Goal: Communication & Community: Connect with others

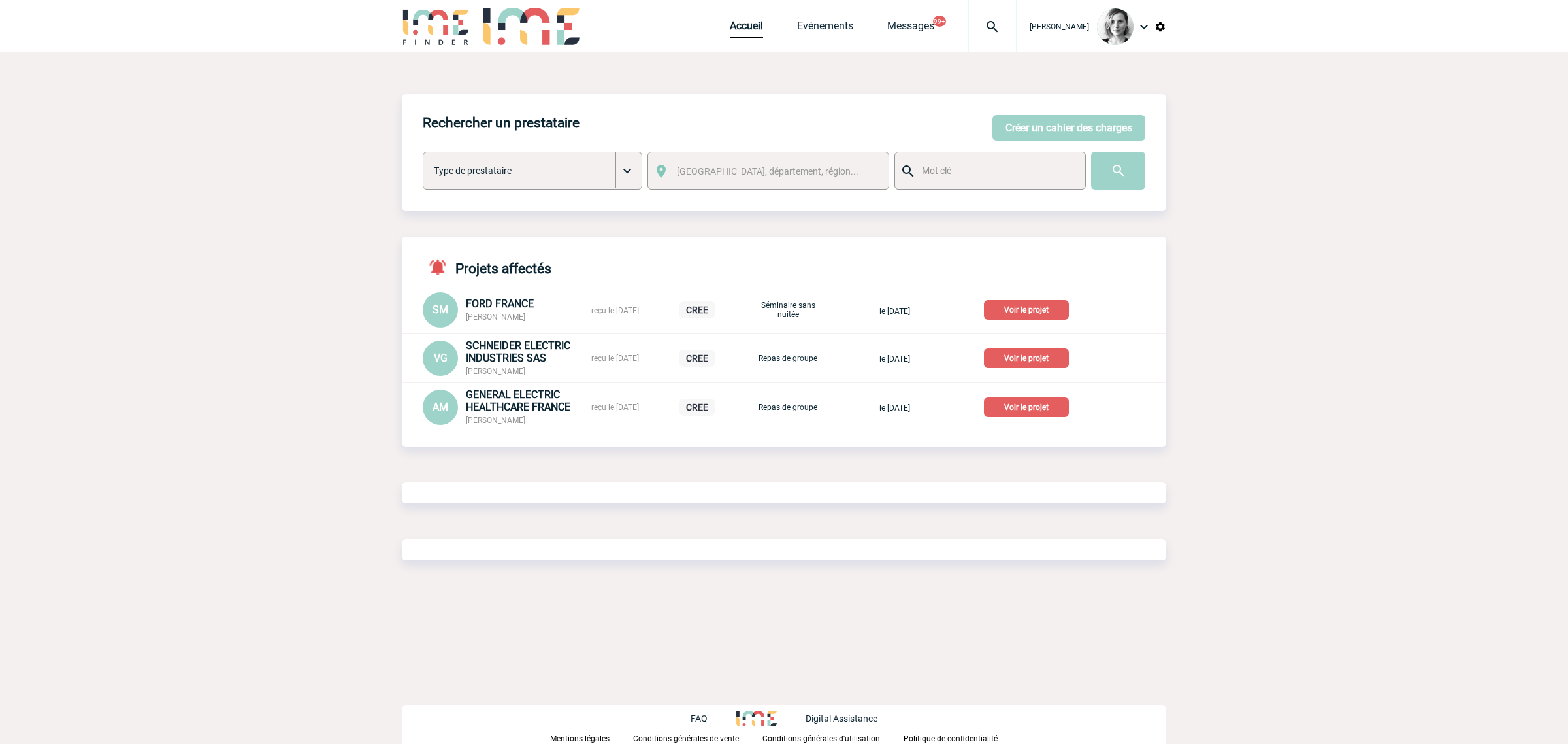
click at [1005, 31] on img at bounding box center [992, 26] width 47 height 16
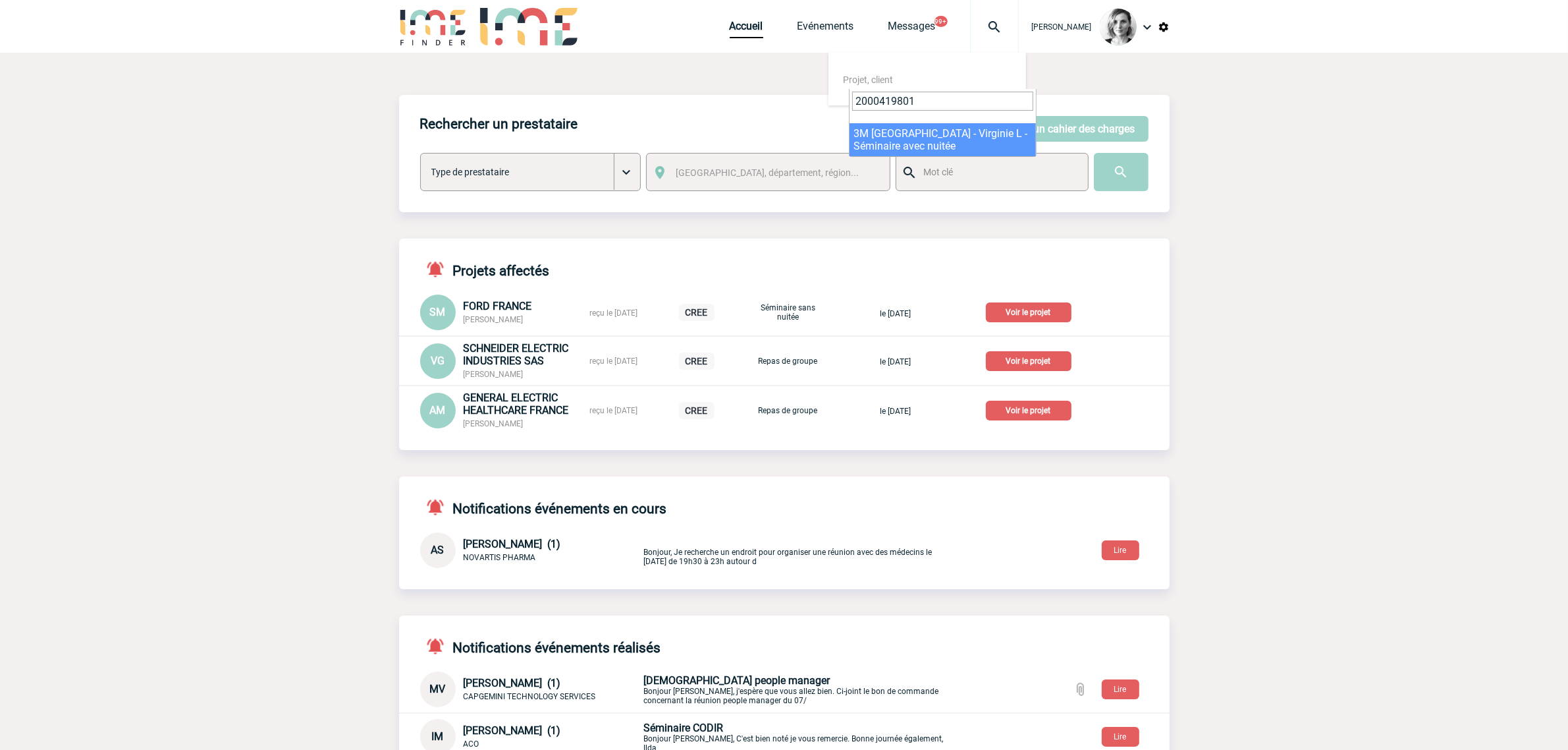
type input "2000419801"
select select "19302"
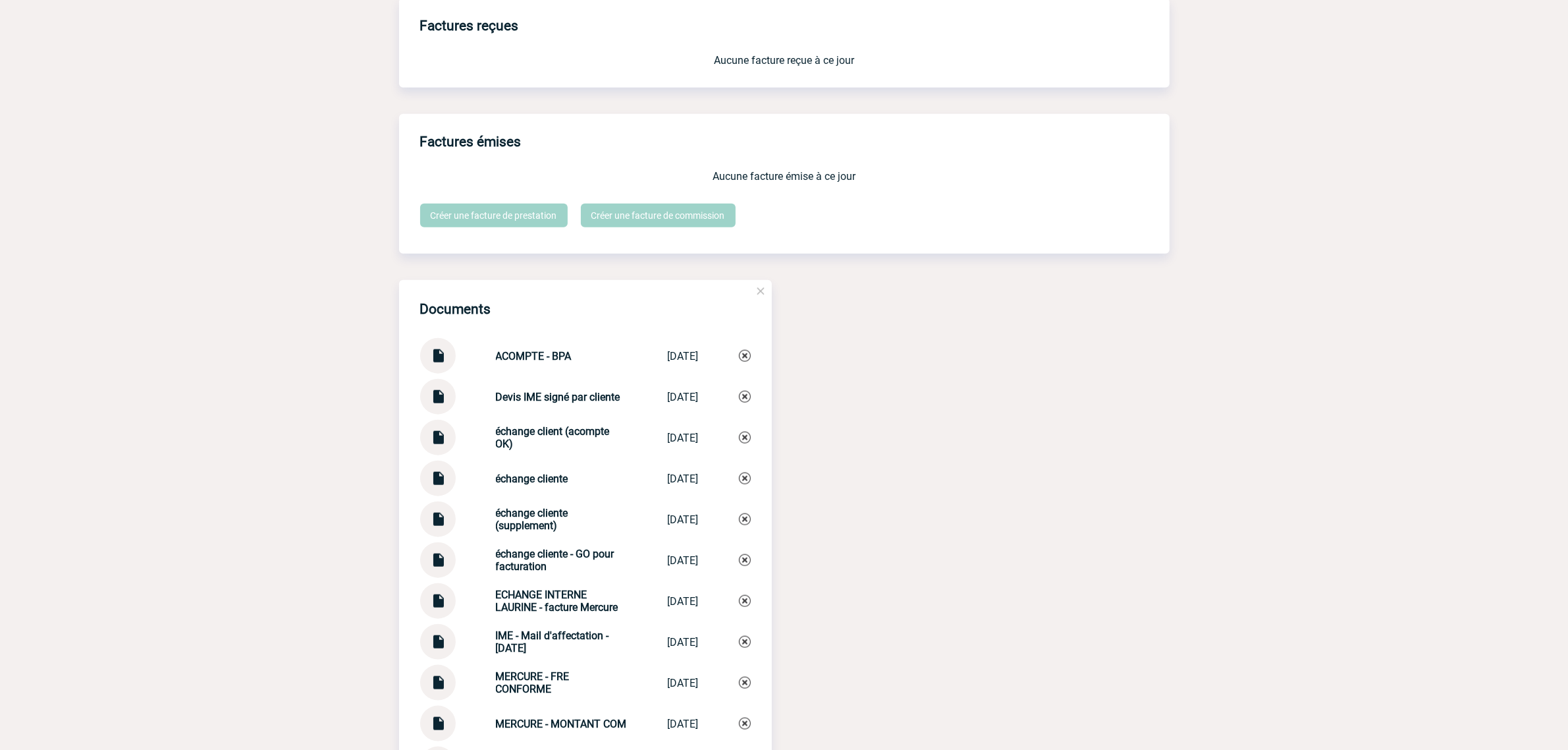
scroll to position [1976, 0]
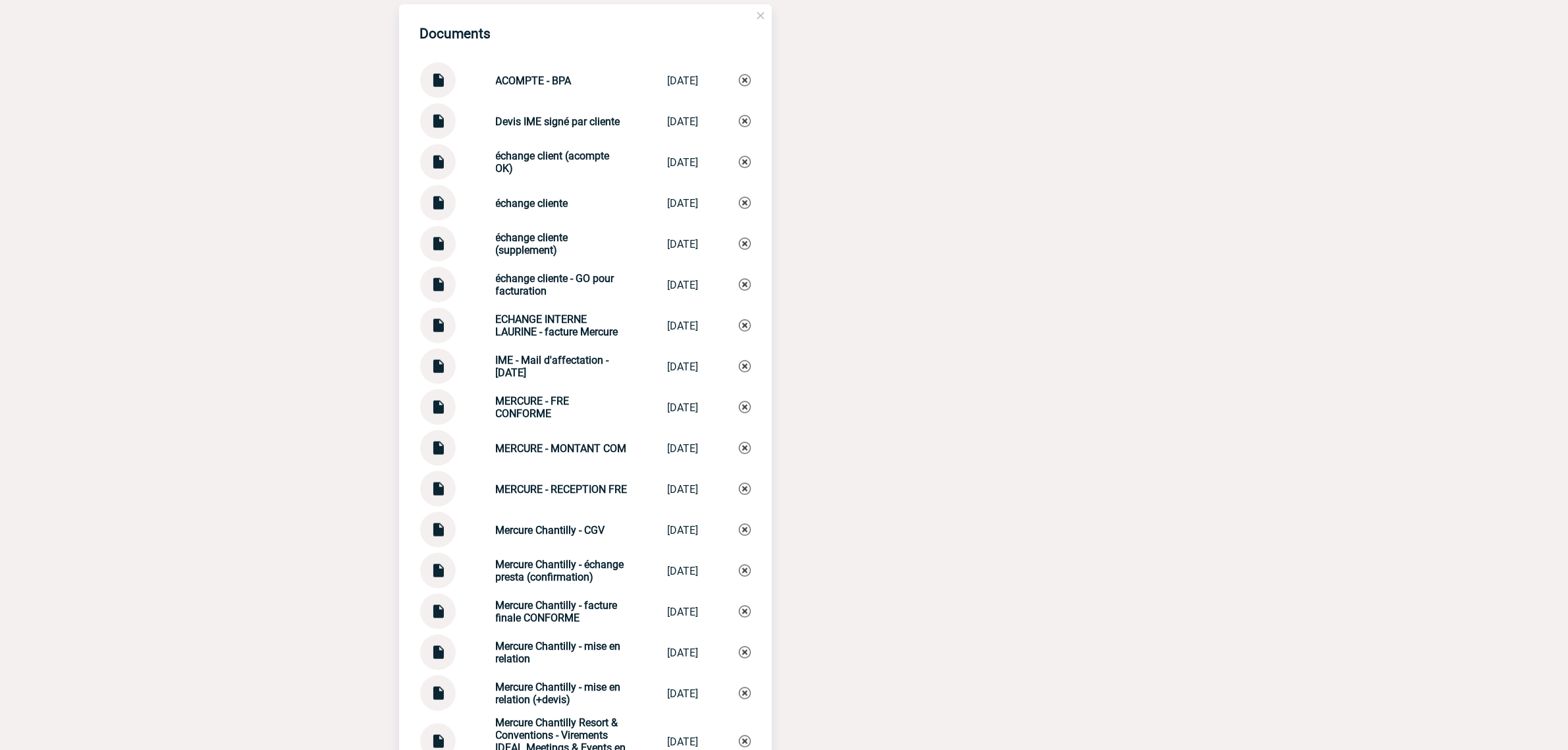
click at [442, 413] on img at bounding box center [438, 401] width 17 height 25
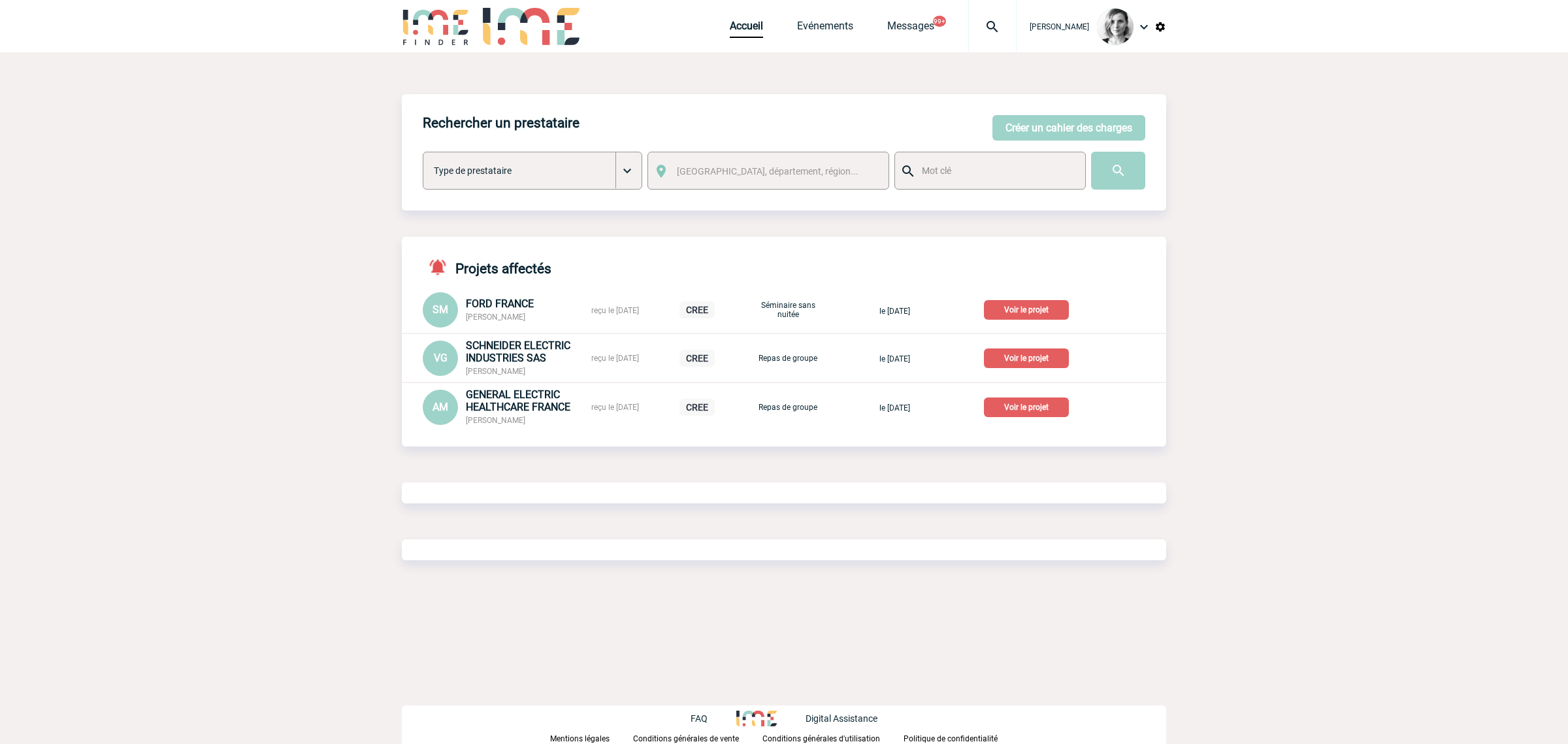
click at [985, 28] on img at bounding box center [992, 26] width 47 height 16
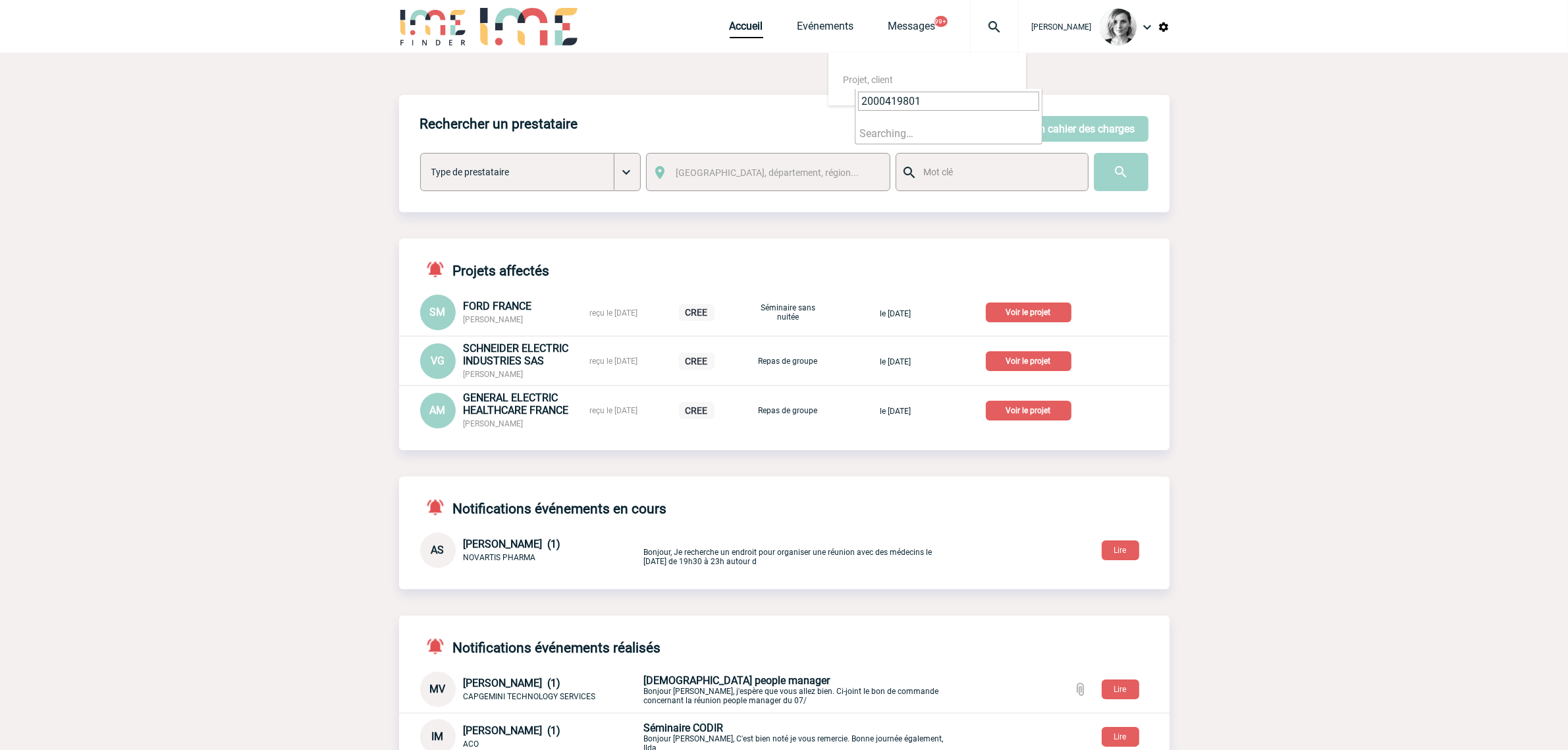
type input "2000419801"
select select "19302"
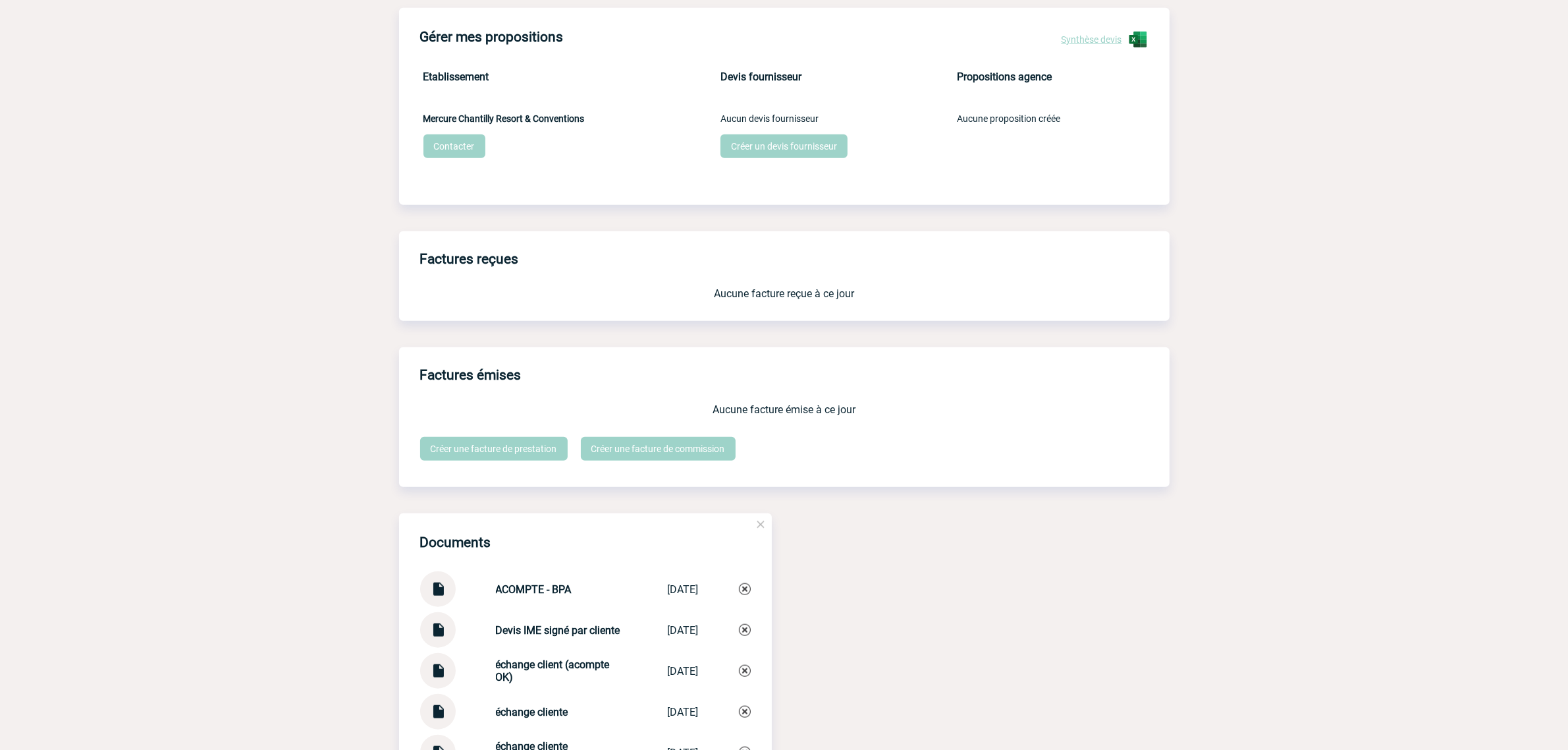
scroll to position [1812, 0]
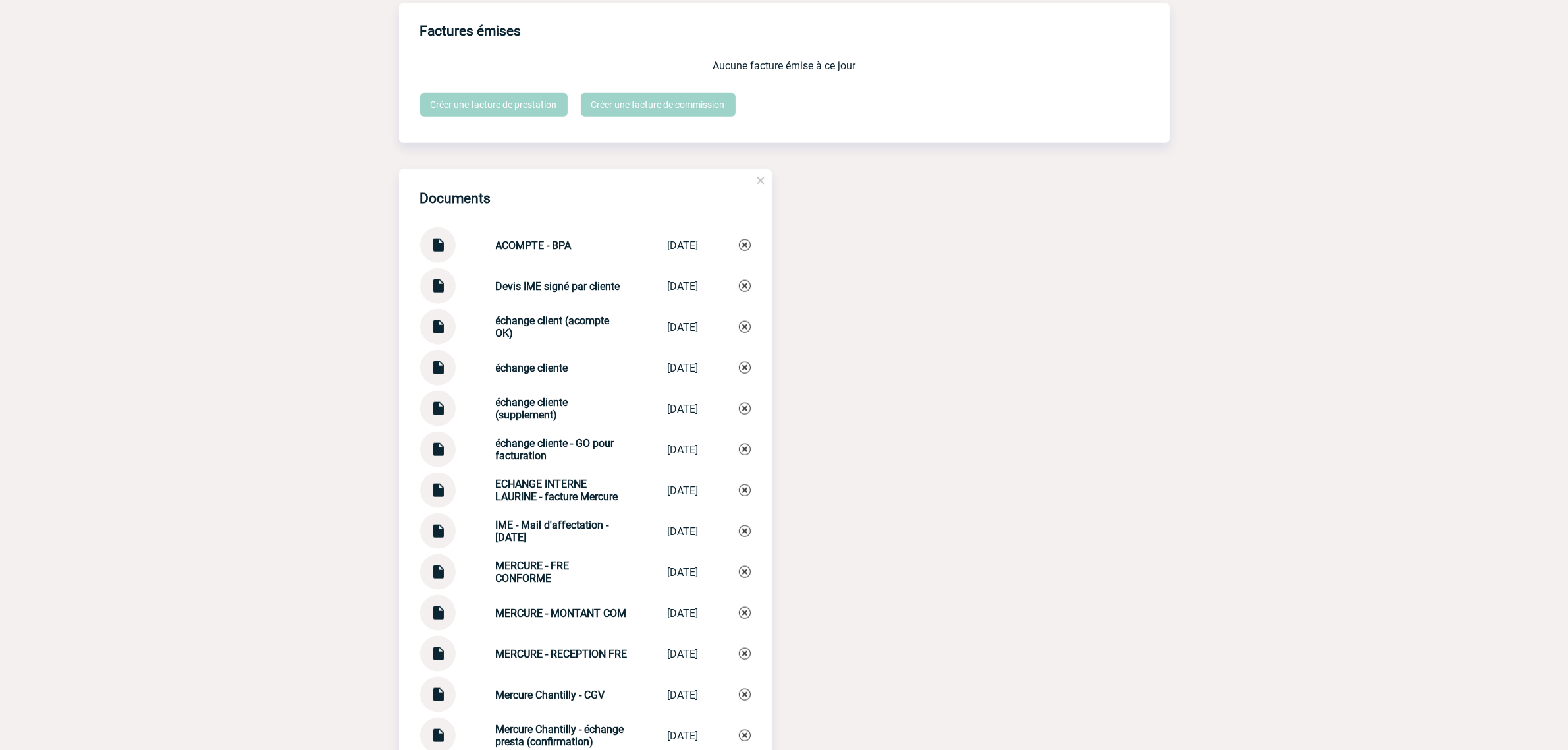
click at [430, 577] on img at bounding box center [438, 566] width 17 height 25
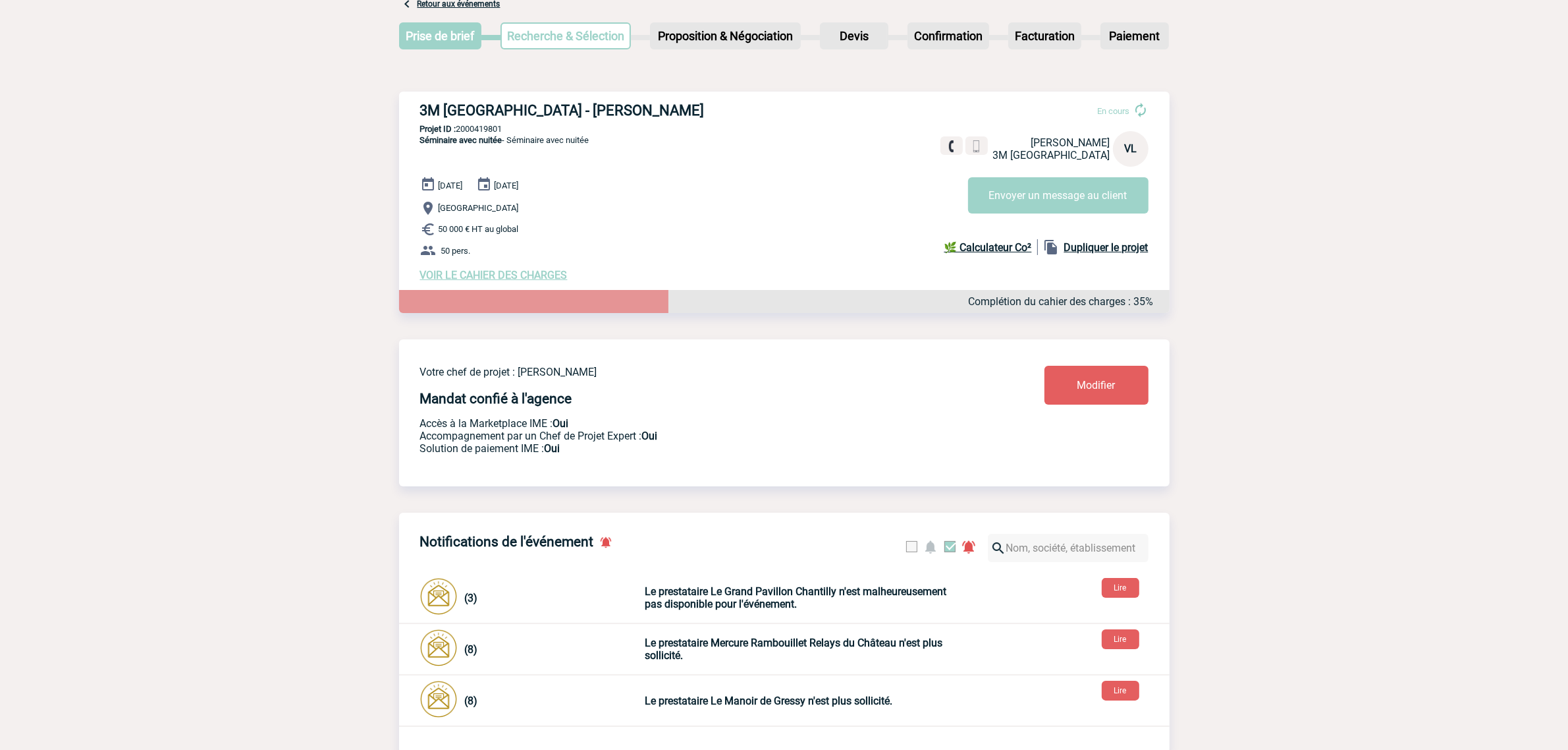
scroll to position [0, 0]
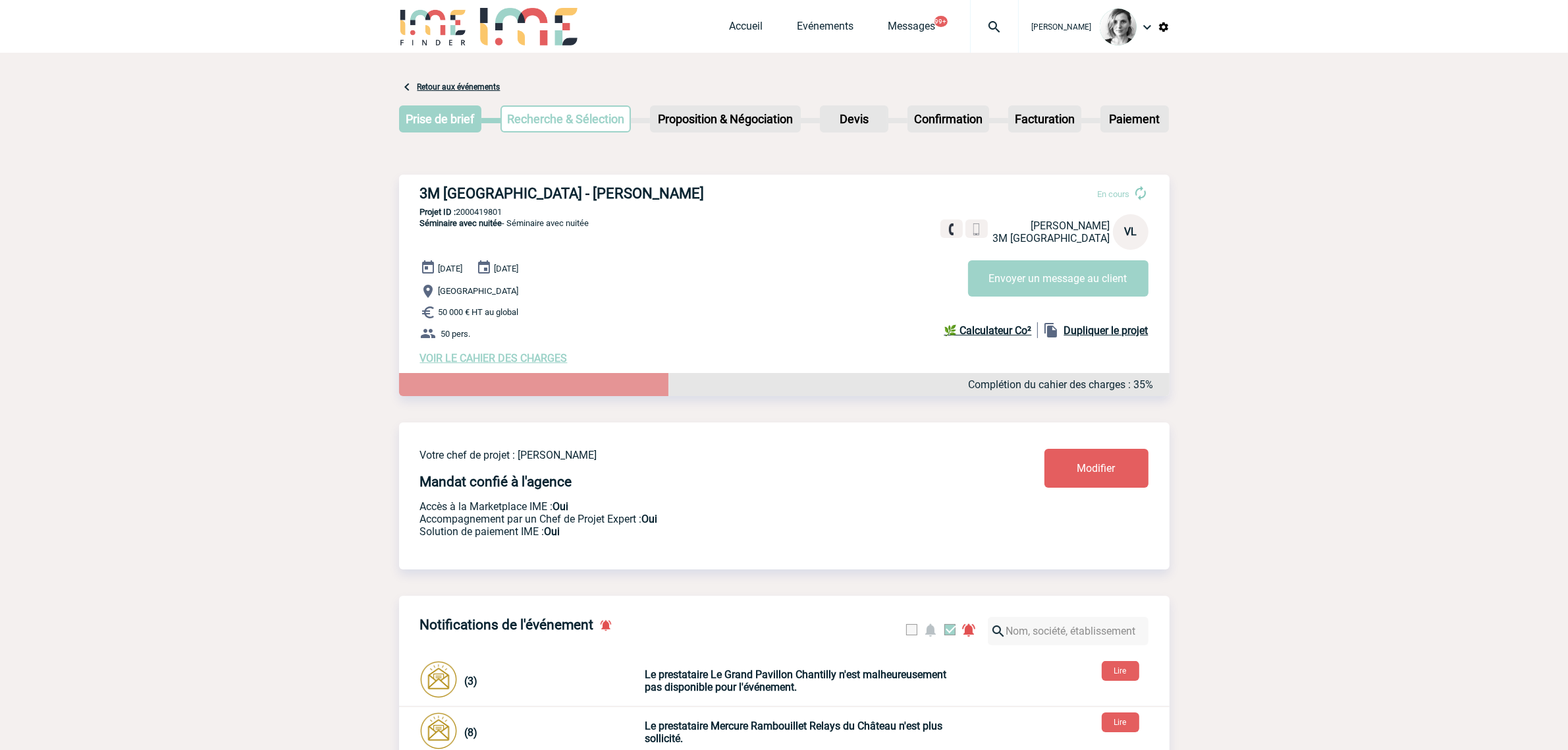
click at [1019, 16] on div at bounding box center [994, 26] width 49 height 53
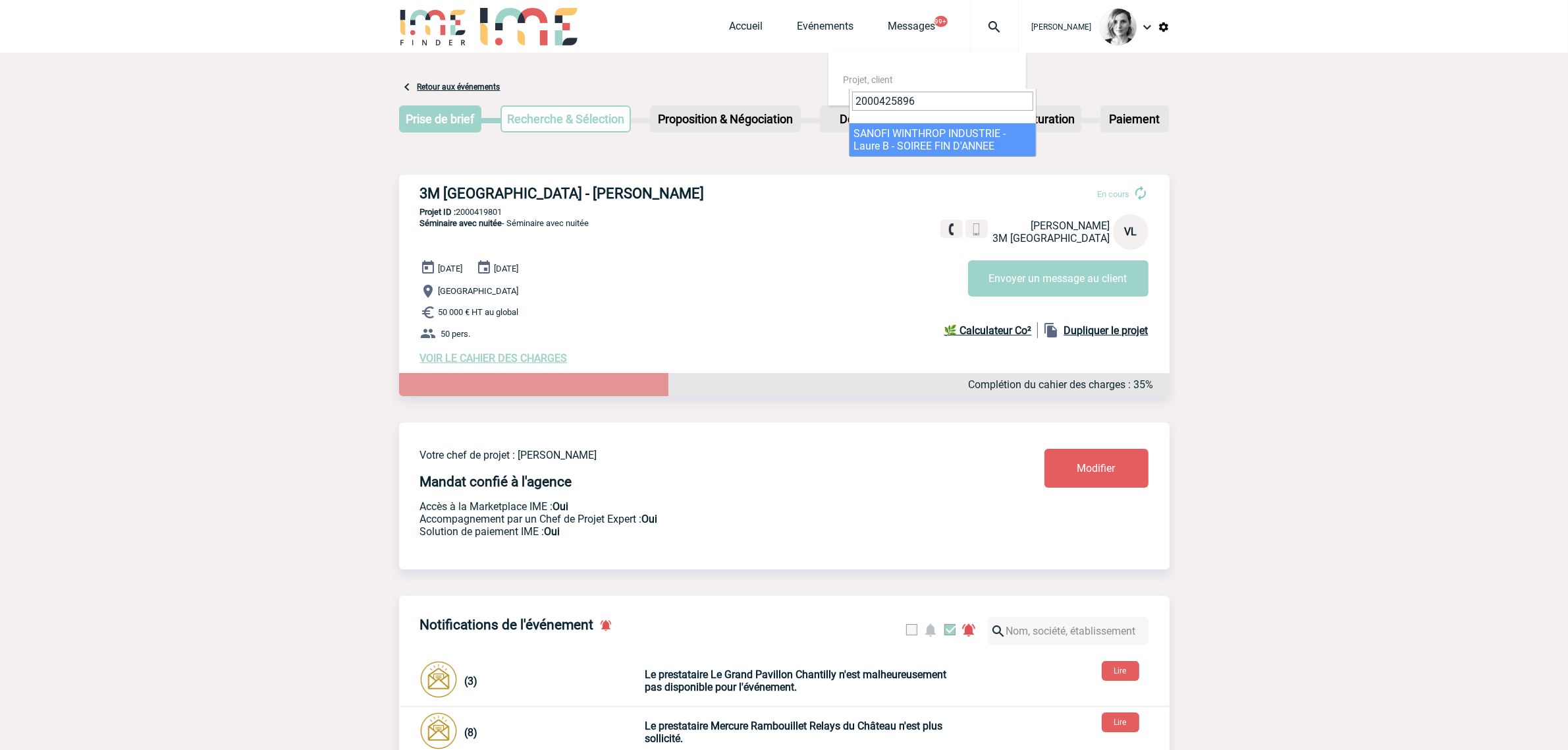
type input "2000425896"
select select "25397"
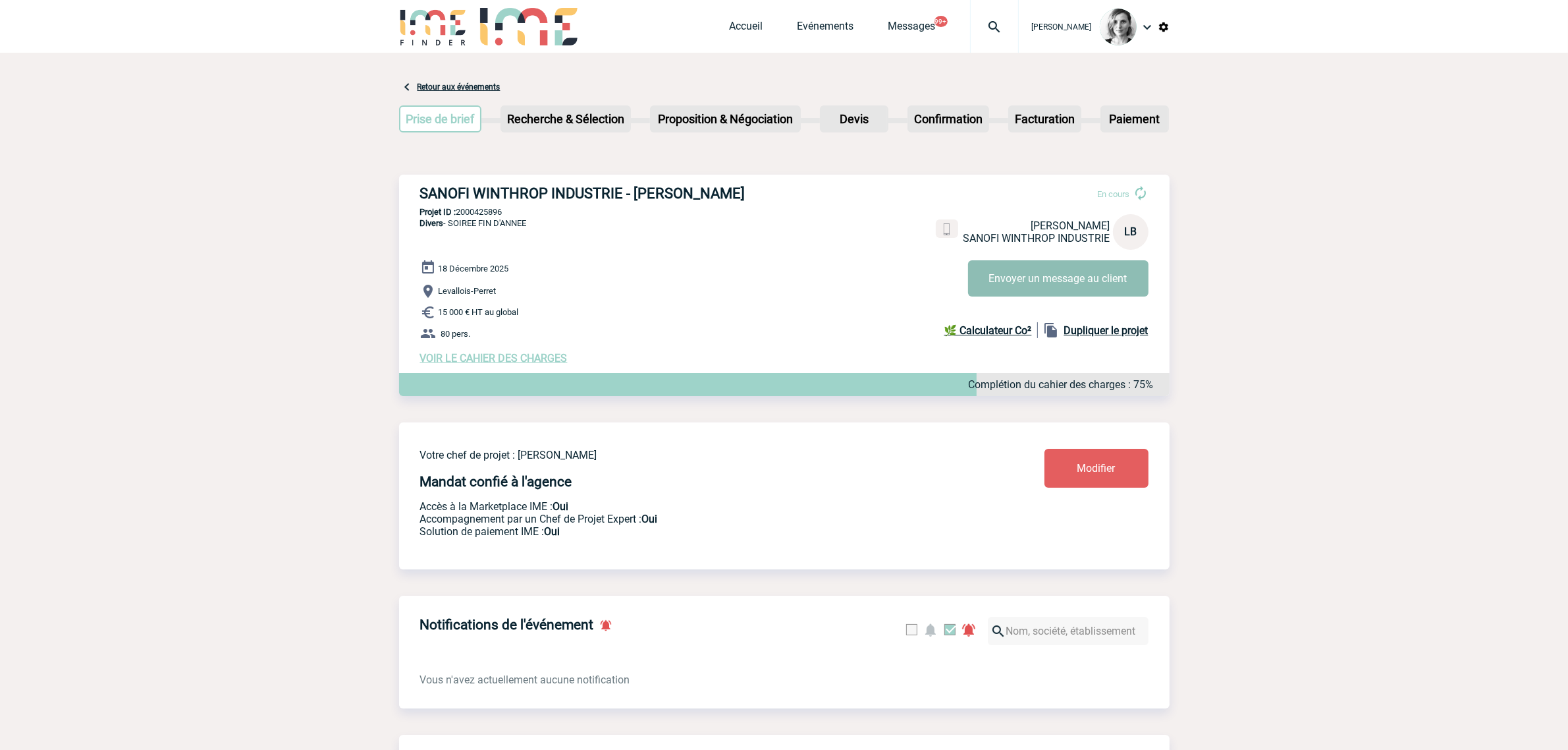
click at [973, 287] on button "Envoyer un message au client" at bounding box center [1059, 278] width 181 height 36
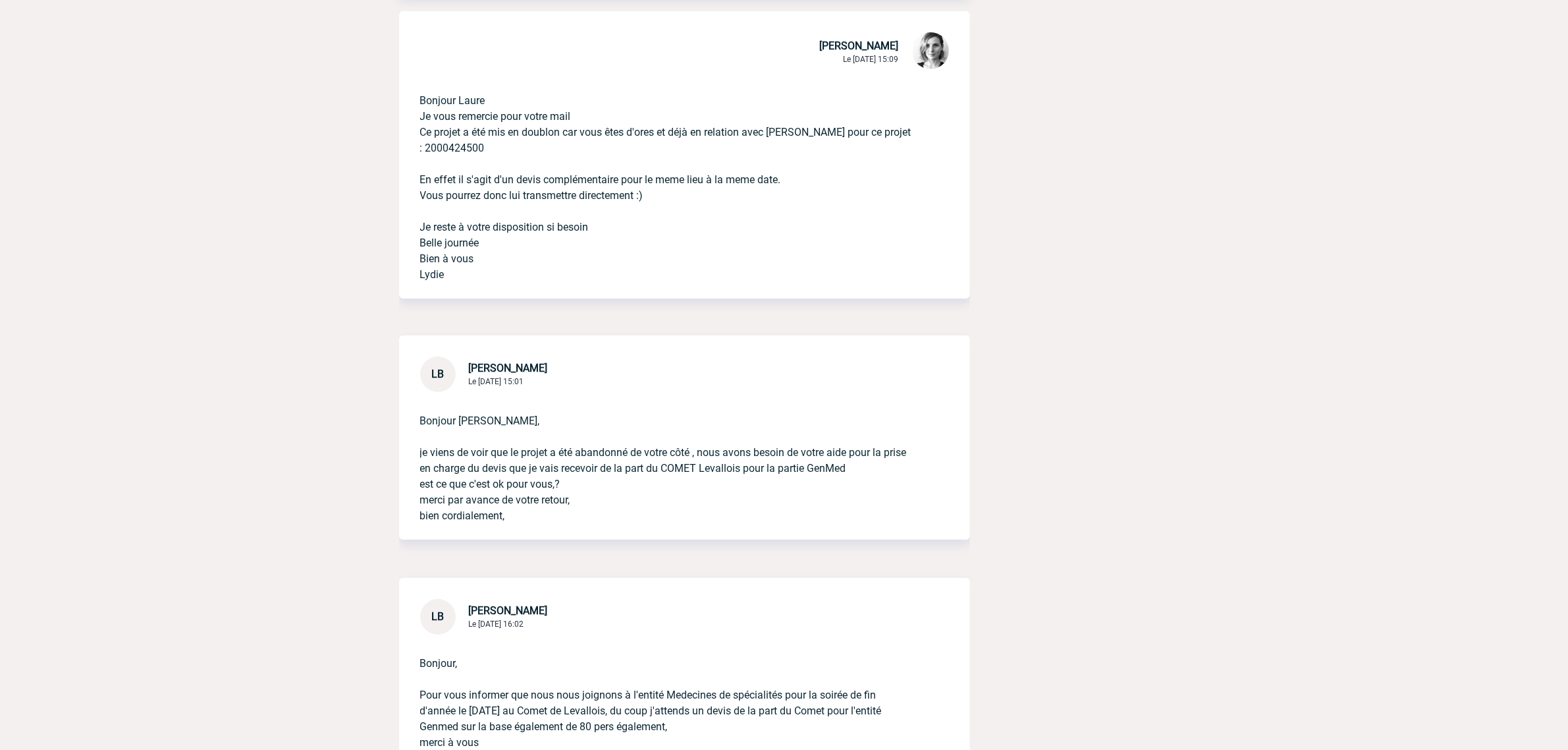
scroll to position [566, 0]
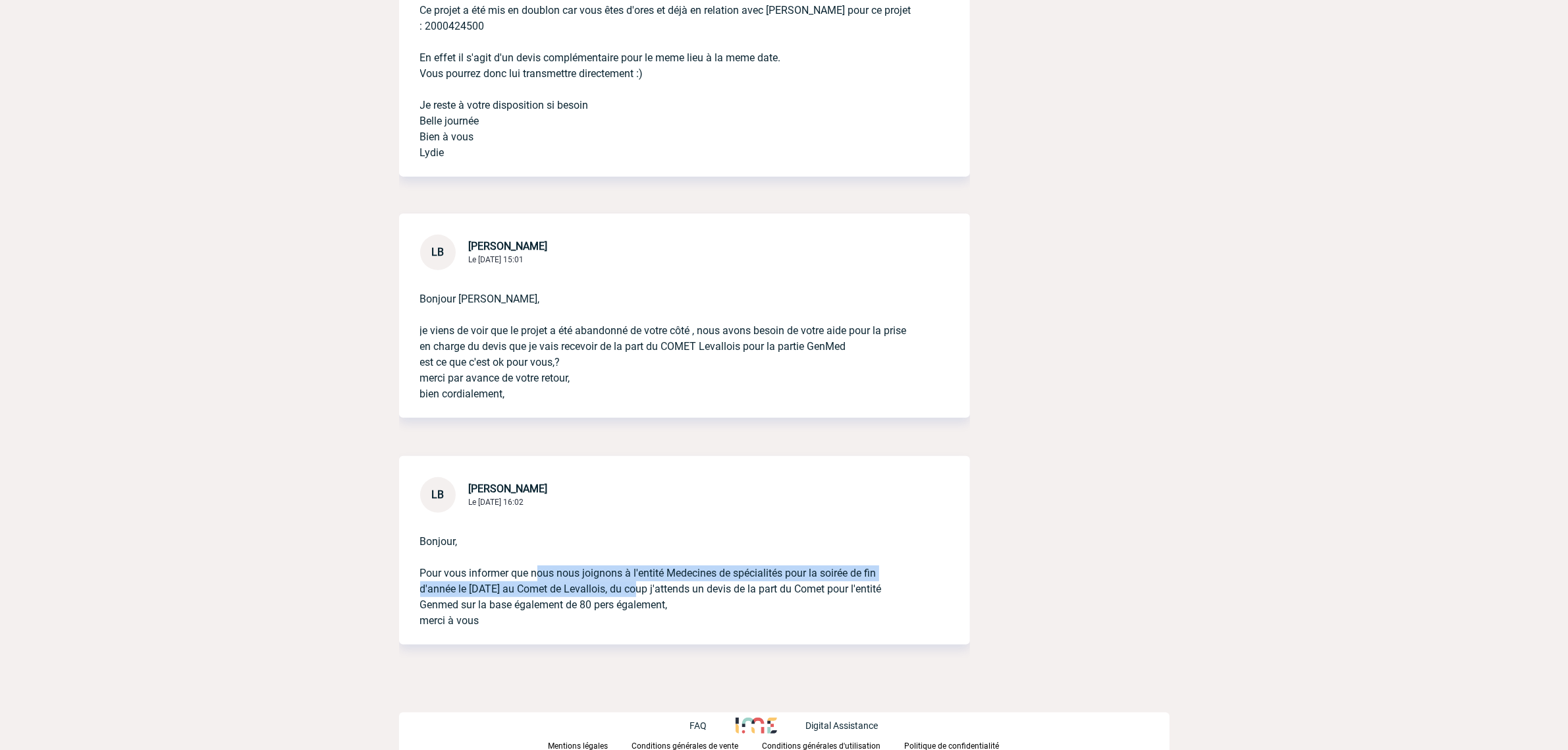
drag, startPoint x: 531, startPoint y: 574, endPoint x: 639, endPoint y: 592, distance: 109.5
click at [639, 592] on p "Bonjour, Pour vous informer que nous nous joignons à l'entité Medecines de spéc…" at bounding box center [666, 570] width 492 height 116
copy p "nous nous joignons à l'entité Medecines de spécialités pour la soirée de fin d'…"
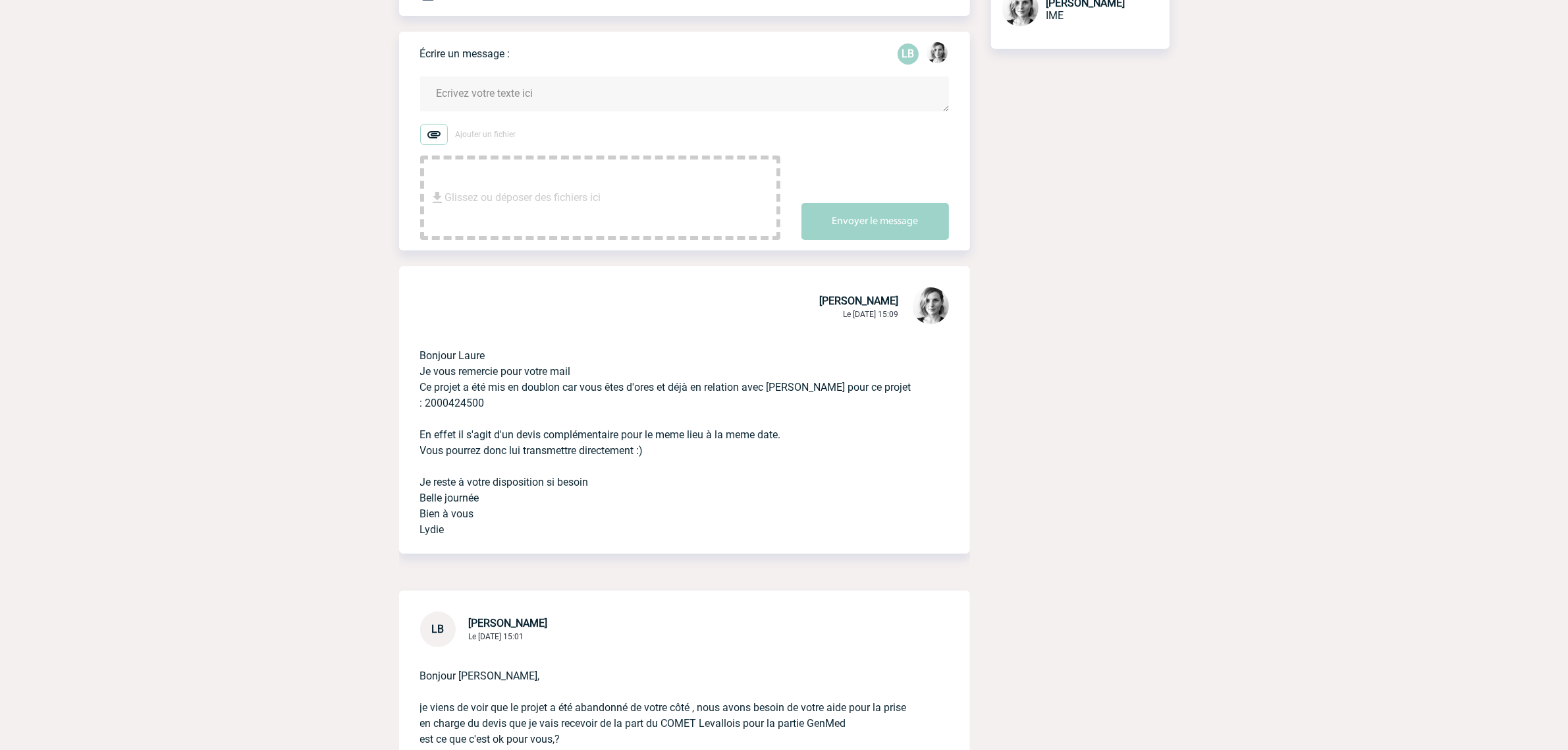
scroll to position [0, 0]
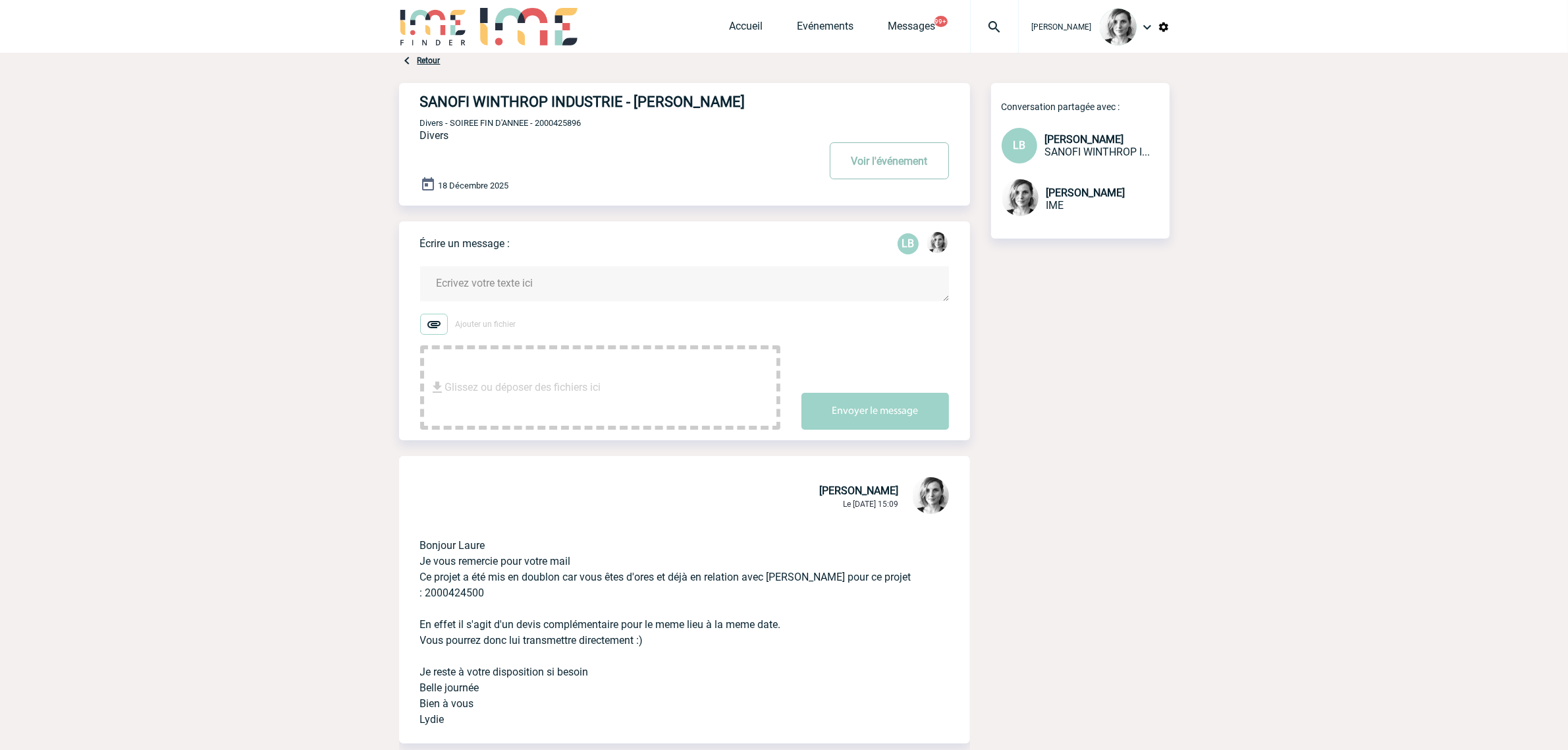
click at [898, 158] on button "Voir l'événement" at bounding box center [889, 160] width 120 height 37
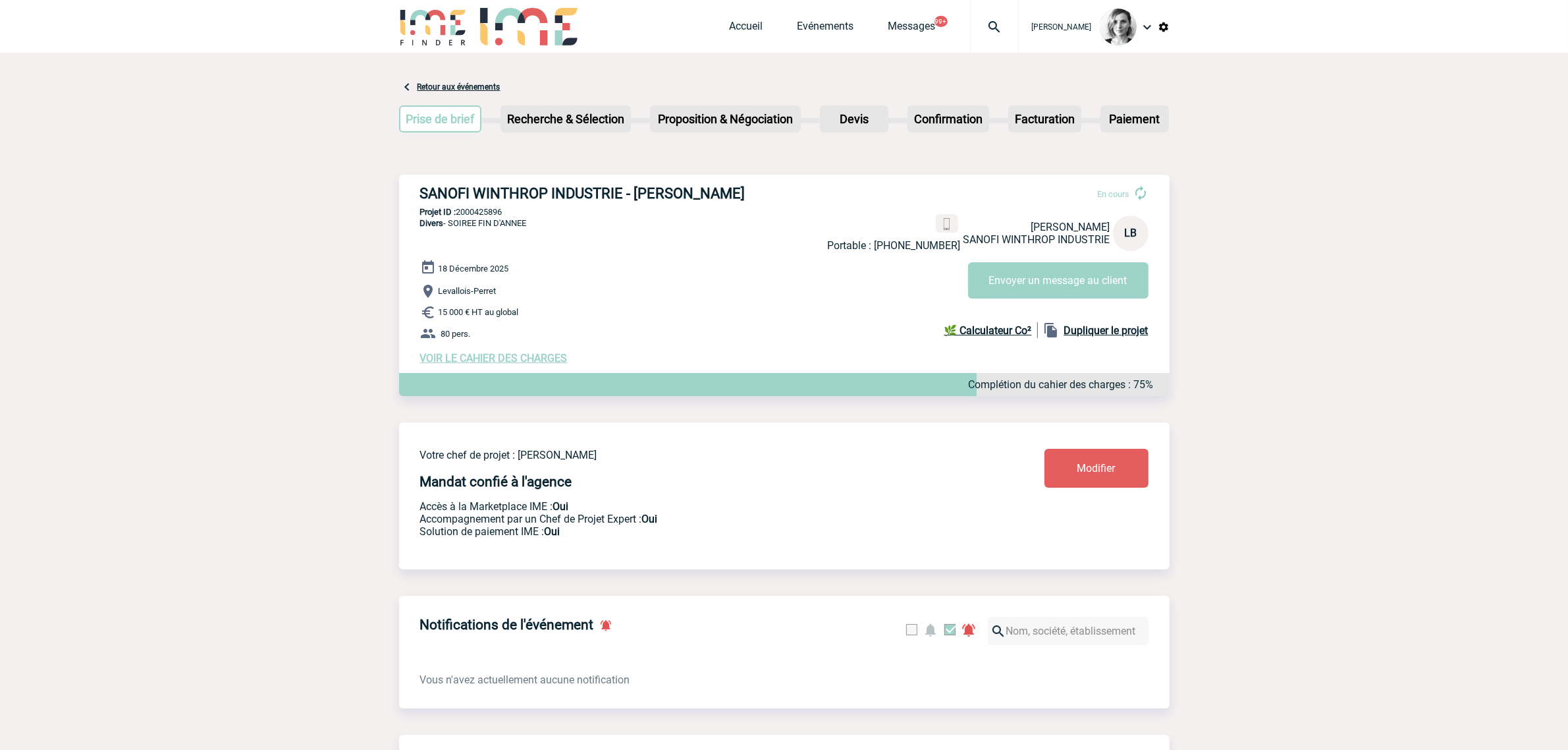
click at [467, 191] on h3 "SANOFI WINTHROP INDUSTRIE - [PERSON_NAME]" at bounding box center [617, 192] width 395 height 16
copy h3 "SANOFI"
click at [1039, 281] on button "Envoyer un message au client" at bounding box center [1059, 280] width 181 height 36
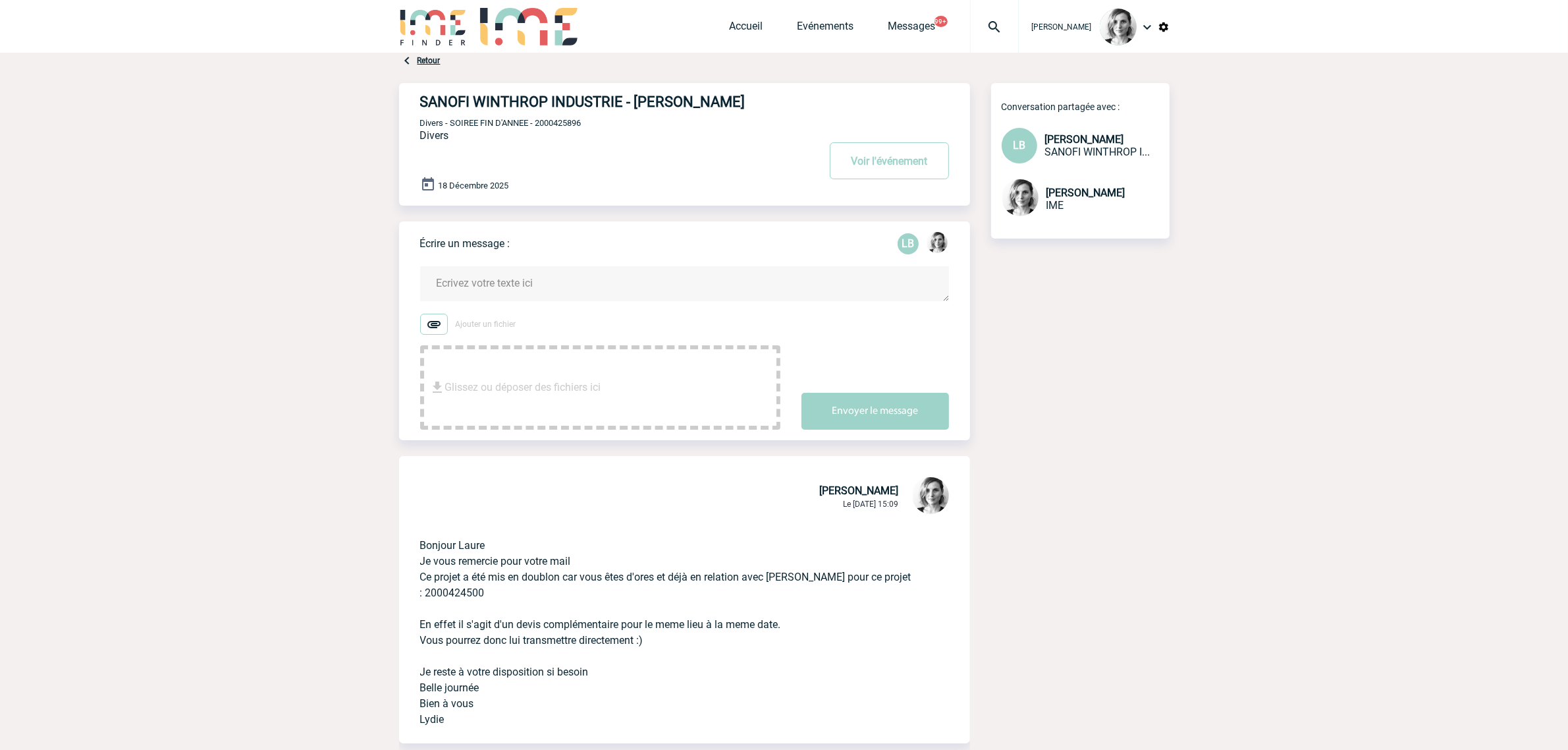
click at [224, 303] on body "[PERSON_NAME] Accueil Evénements" at bounding box center [784, 659] width 1568 height 1317
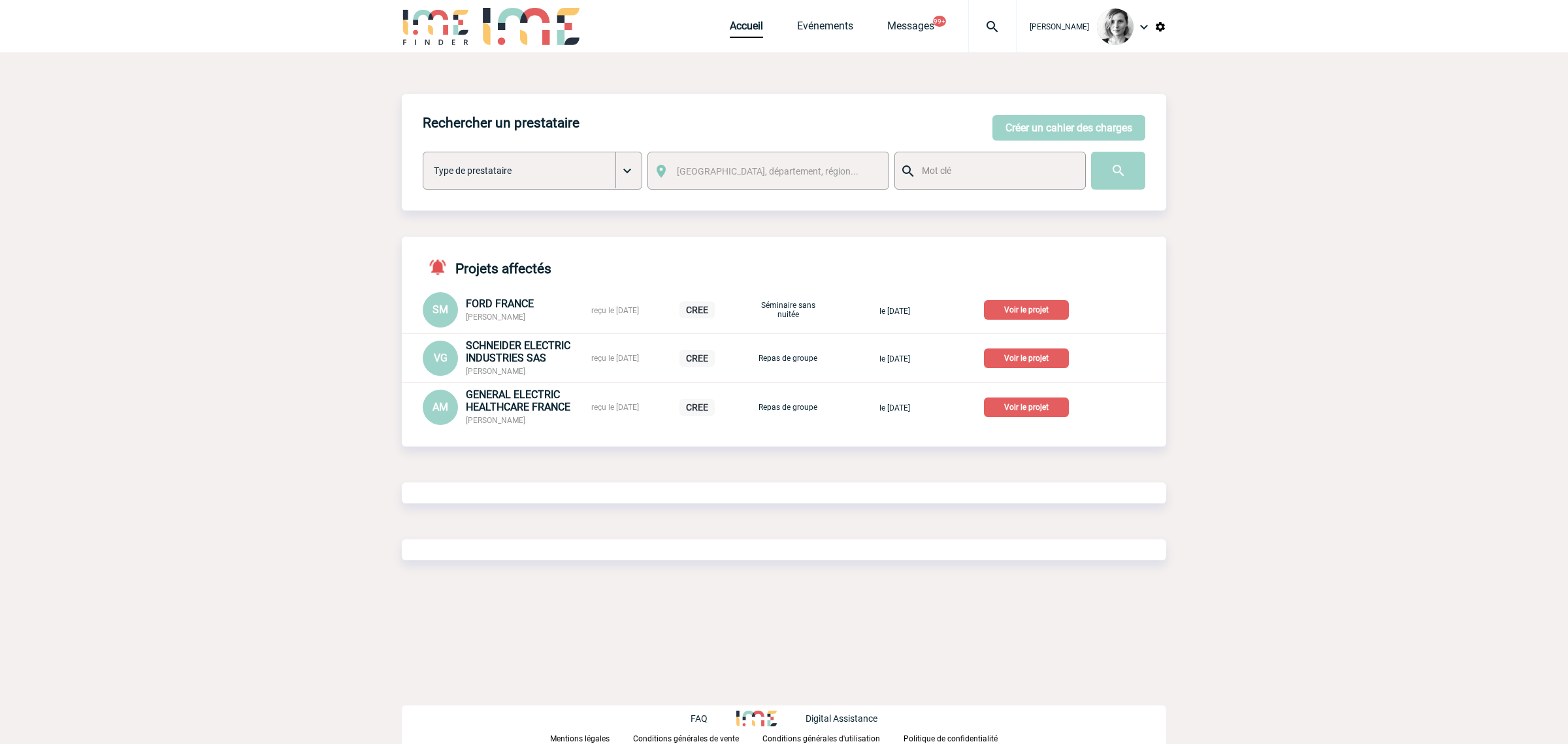
click at [1017, 42] on div at bounding box center [992, 26] width 49 height 52
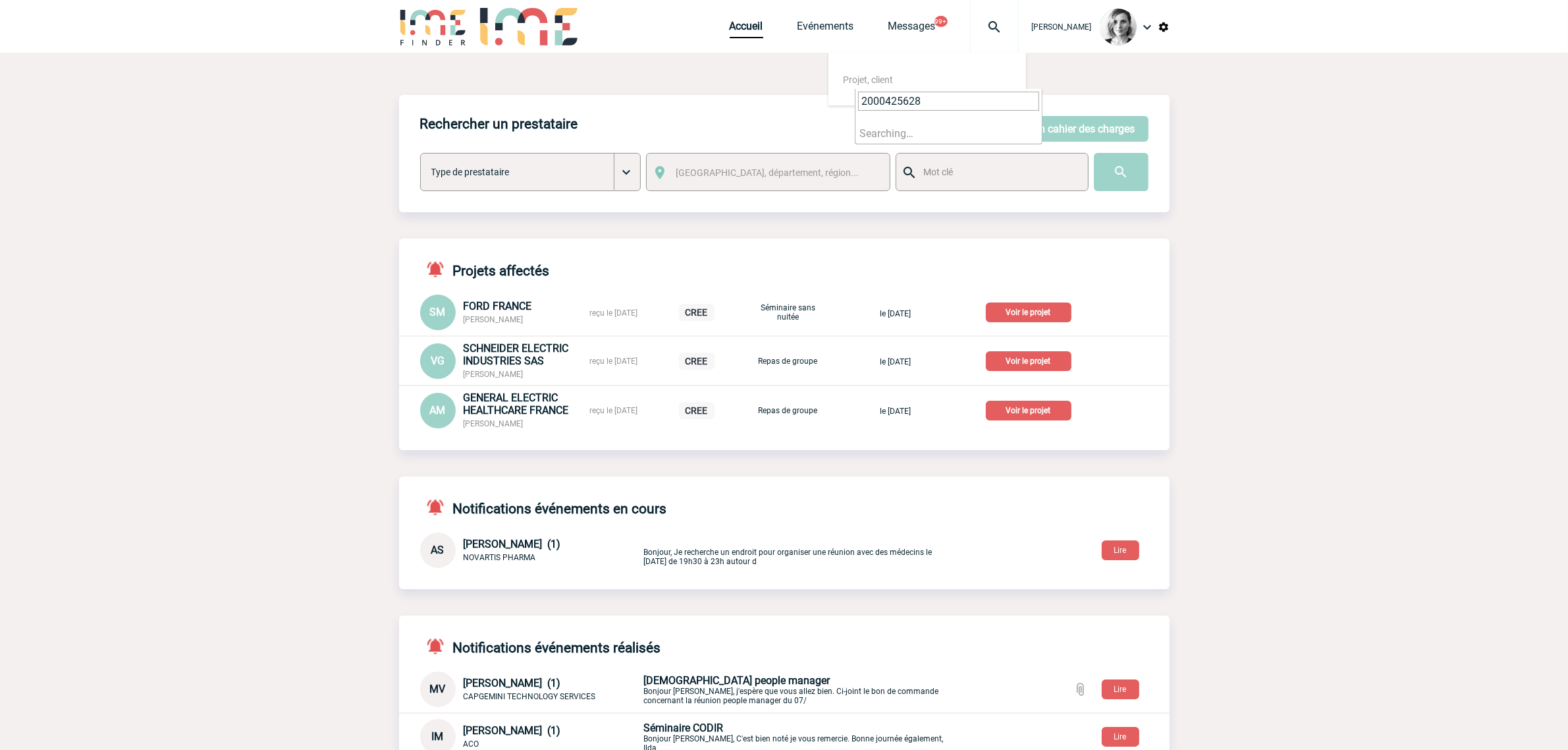
type input "2000425628"
select select "25129"
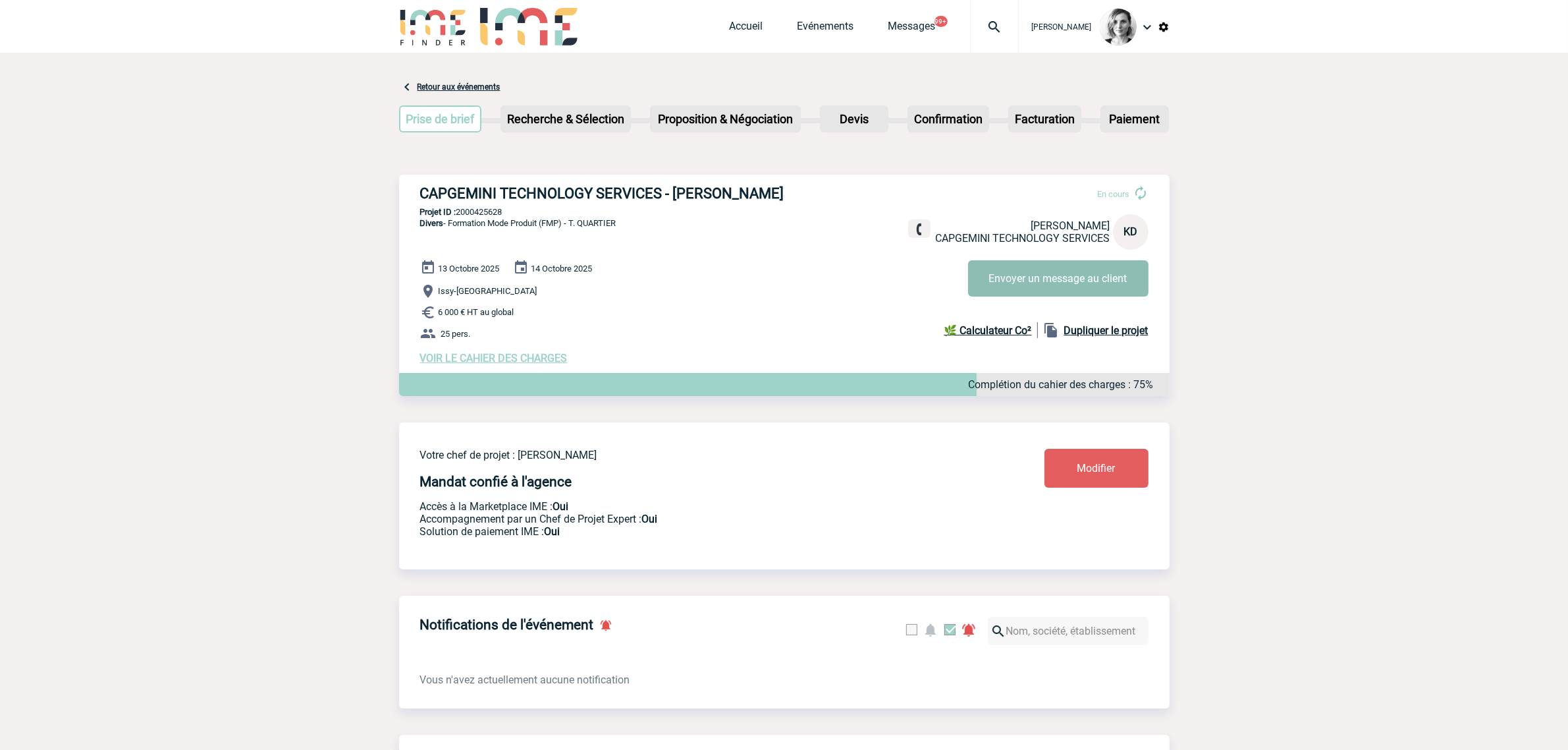
click at [1018, 273] on button "Envoyer un message au client" at bounding box center [1059, 278] width 181 height 36
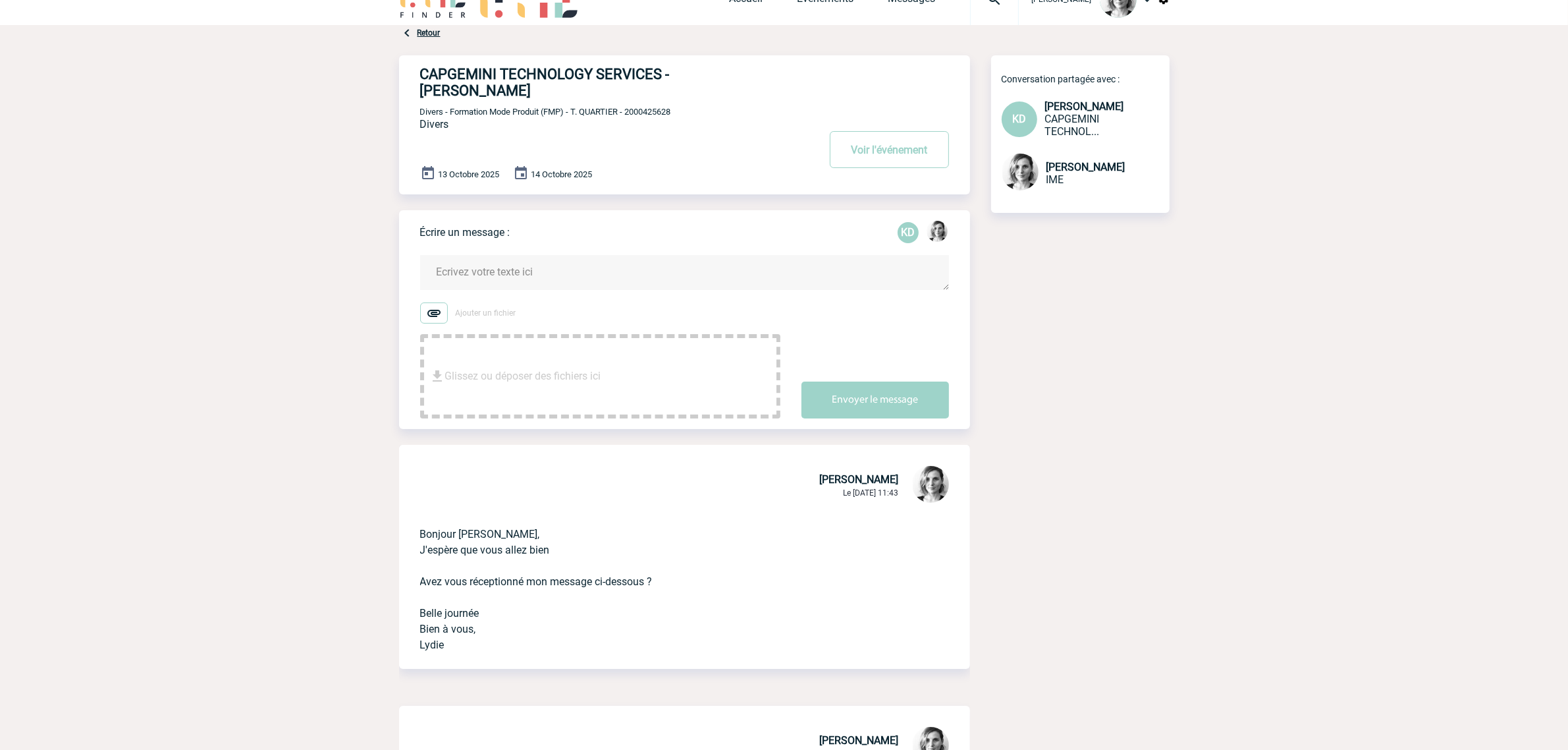
scroll to position [330, 0]
